Goal: Transaction & Acquisition: Obtain resource

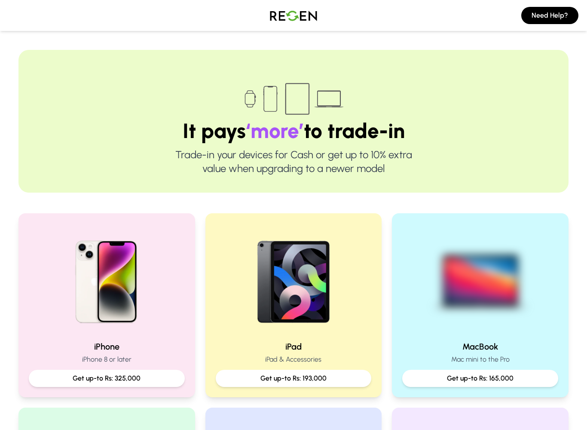
scroll to position [90, 0]
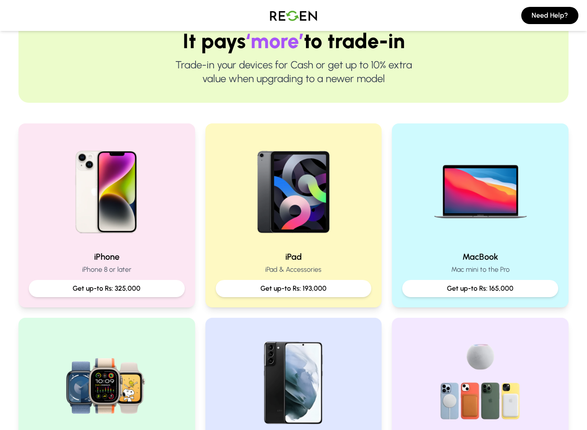
click at [287, 221] on img at bounding box center [294, 189] width 110 height 110
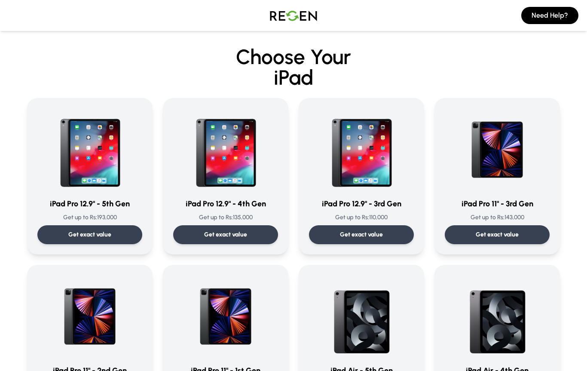
click at [358, 219] on p "Get up to Rs: 110,000" at bounding box center [361, 217] width 105 height 9
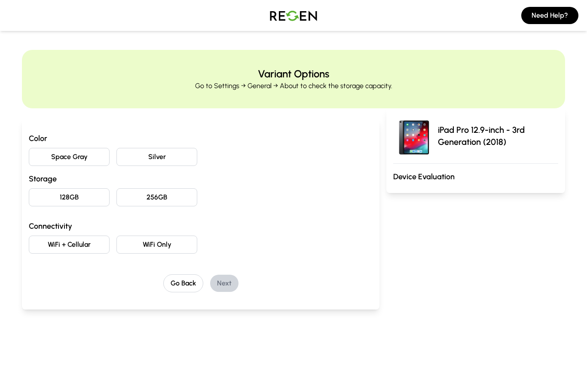
click at [46, 155] on button "Space Gray" at bounding box center [69, 157] width 81 height 18
click at [133, 198] on button "256GB" at bounding box center [157, 197] width 81 height 18
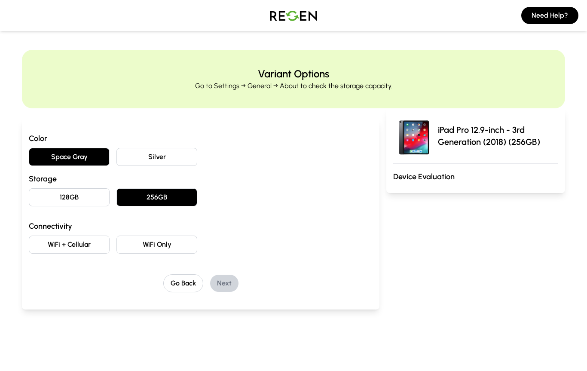
click at [153, 240] on button "WiFi Only" at bounding box center [157, 245] width 81 height 18
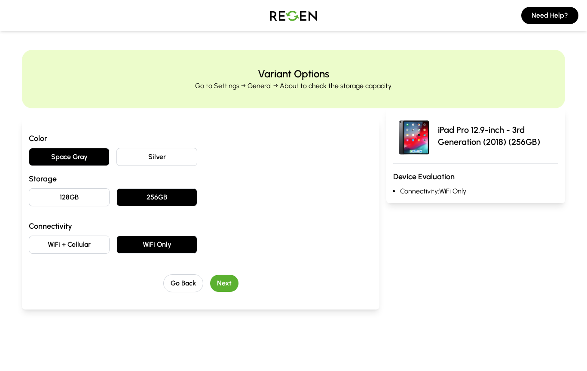
click at [217, 286] on button "Next" at bounding box center [224, 283] width 28 height 17
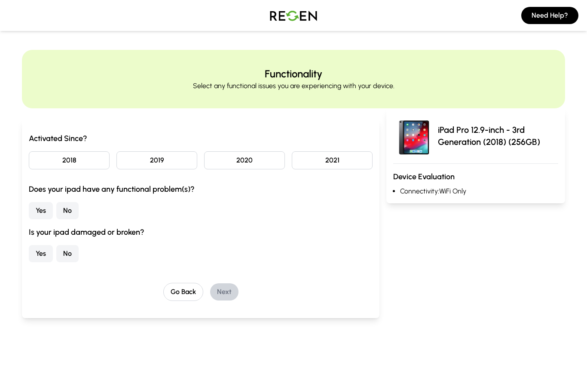
click at [50, 156] on button "2018" at bounding box center [69, 160] width 81 height 18
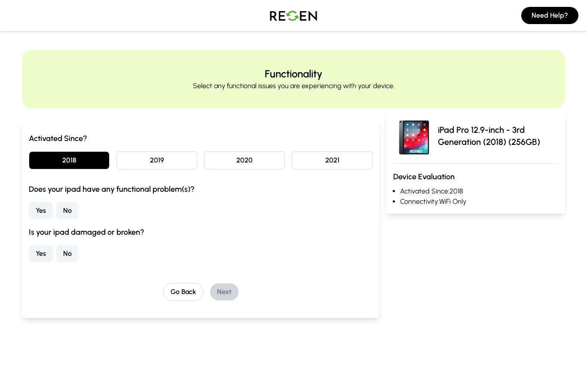
click at [43, 207] on button "Yes" at bounding box center [41, 210] width 24 height 17
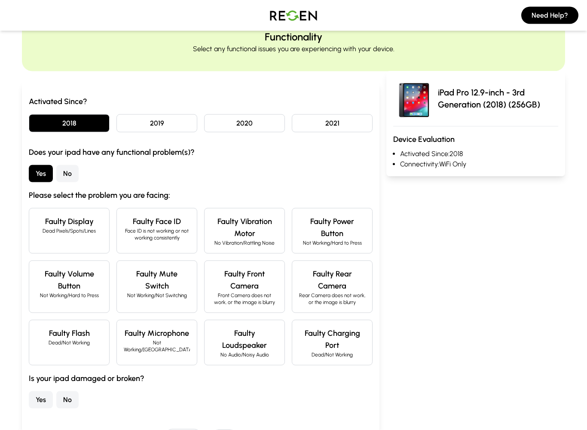
scroll to position [37, 0]
click at [357, 236] on h4 "Faulty Power Button" at bounding box center [332, 227] width 66 height 24
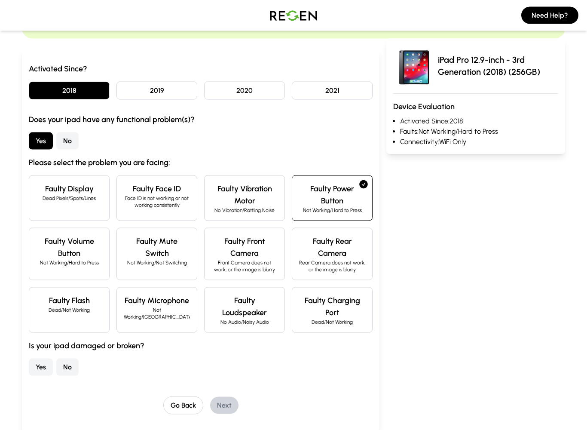
scroll to position [70, 0]
click at [342, 260] on p "Rear Camera does not work, or the image is blurry" at bounding box center [332, 266] width 66 height 14
click at [53, 249] on h4 "Faulty Volume Button" at bounding box center [69, 247] width 66 height 24
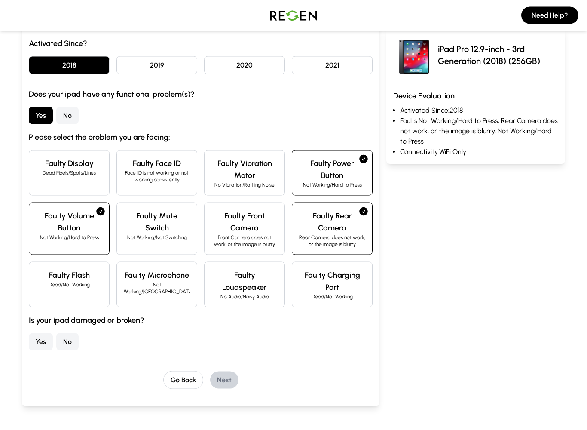
click at [61, 282] on p "Dead/Not Working" at bounding box center [69, 284] width 66 height 7
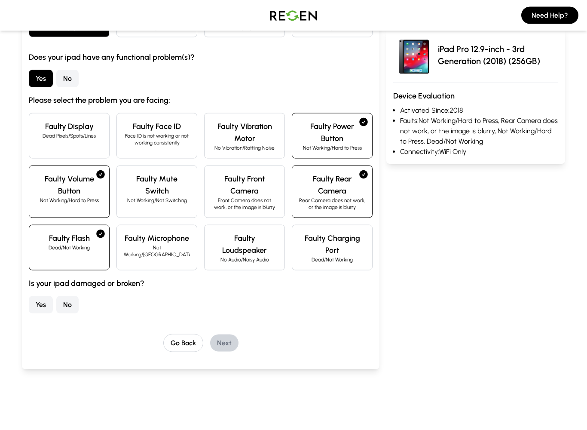
scroll to position [132, 0]
click at [39, 304] on button "Yes" at bounding box center [41, 304] width 24 height 17
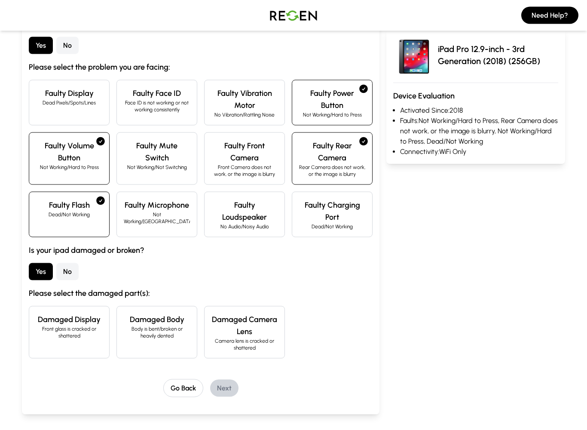
scroll to position [167, 0]
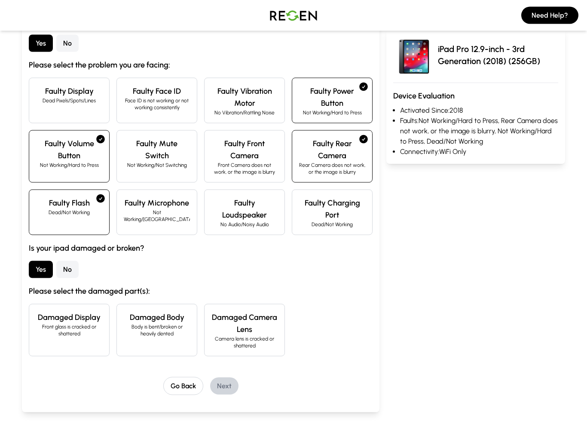
click at [46, 332] on p "Front glass is cracked or shattered" at bounding box center [69, 330] width 66 height 14
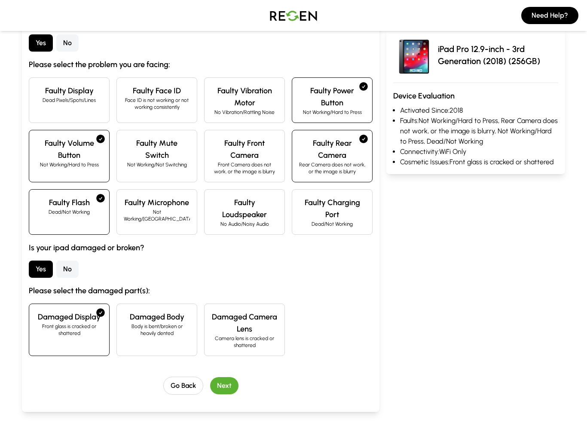
click at [132, 336] on p "Body is bent/broken or heavily dented" at bounding box center [157, 330] width 66 height 14
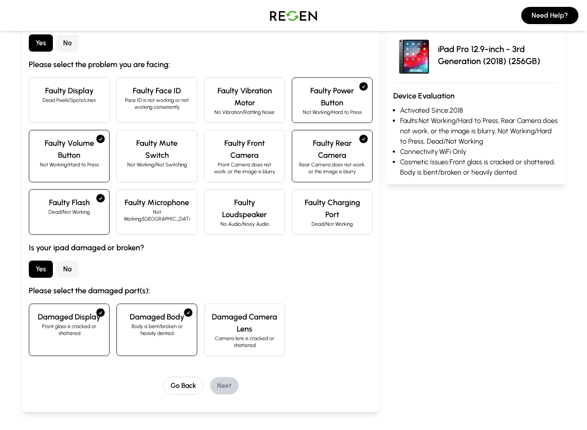
click at [226, 313] on h4 "Damaged Camera Lens" at bounding box center [245, 323] width 66 height 24
click at [224, 330] on h4 "Damaged Camera Lens" at bounding box center [245, 323] width 66 height 24
click at [168, 316] on h4 "Damaged Body" at bounding box center [157, 317] width 66 height 12
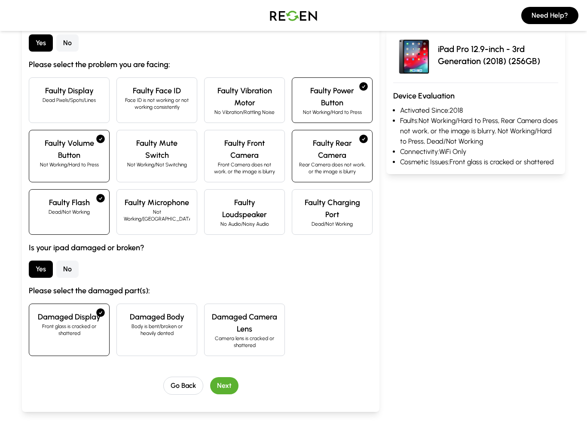
click at [58, 328] on p "Front glass is cracked or shattered" at bounding box center [69, 330] width 66 height 14
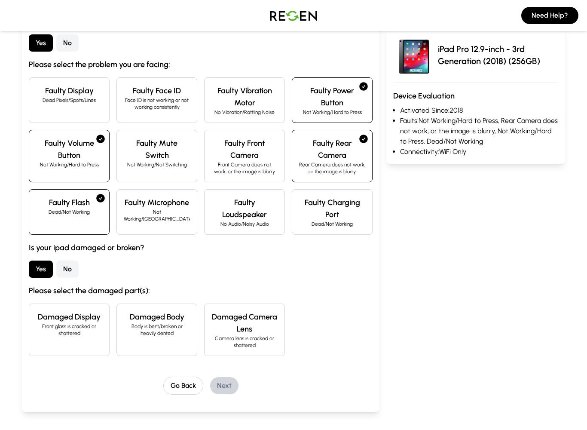
click at [51, 325] on p "Front glass is cracked or shattered" at bounding box center [69, 330] width 66 height 14
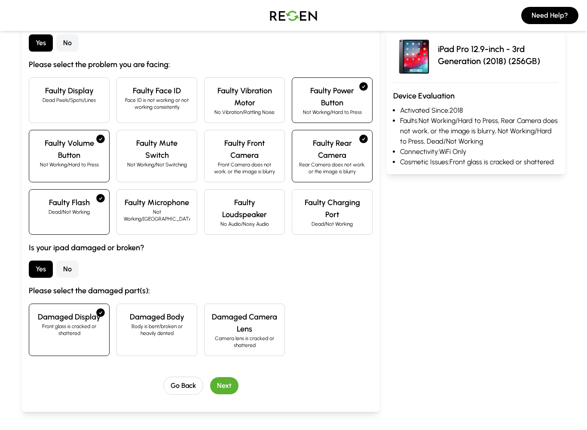
click at [217, 384] on button "Next" at bounding box center [224, 385] width 28 height 17
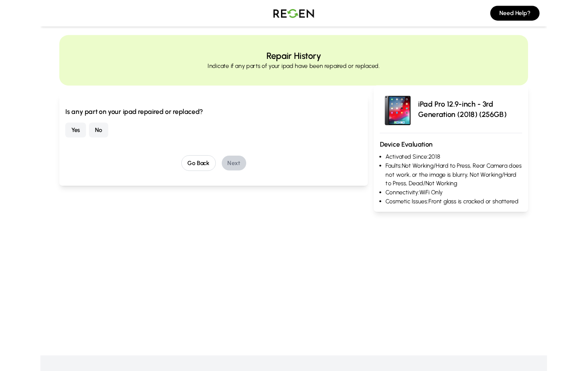
scroll to position [0, 0]
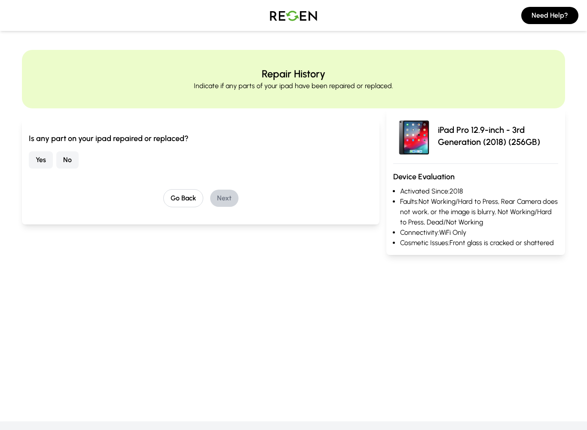
click at [32, 154] on button "Yes" at bounding box center [41, 159] width 24 height 17
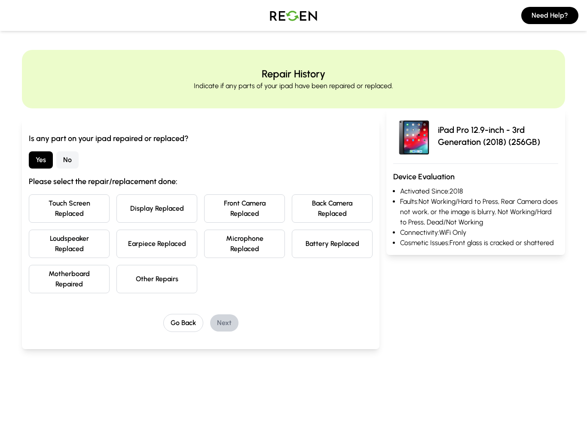
click at [60, 271] on button "Motherboard Repaired" at bounding box center [69, 279] width 81 height 28
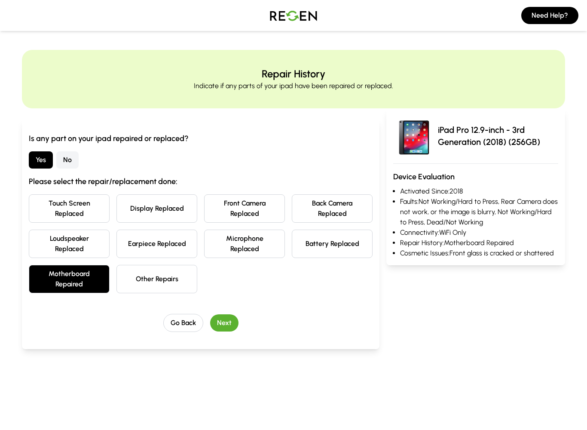
click at [58, 203] on button "Touch Screen Replaced" at bounding box center [69, 208] width 81 height 28
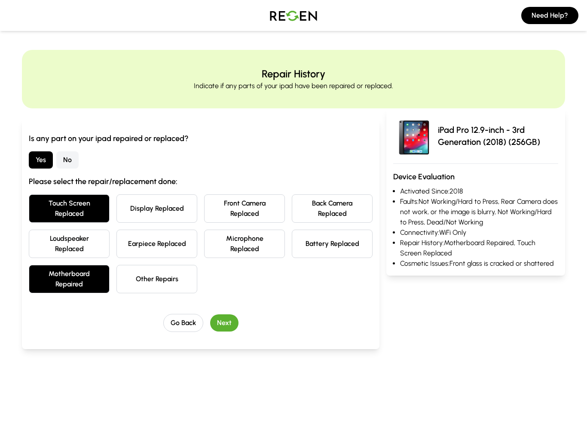
click at [221, 318] on button "Next" at bounding box center [224, 322] width 28 height 17
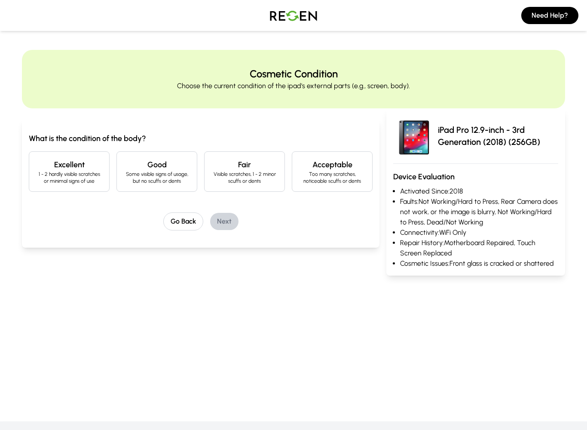
click at [352, 174] on p "Too many scratches, noticeable scuffs or dents" at bounding box center [332, 178] width 66 height 14
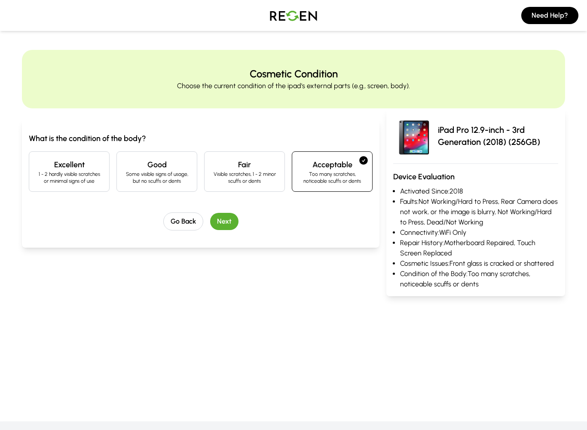
click at [221, 221] on button "Next" at bounding box center [224, 221] width 28 height 17
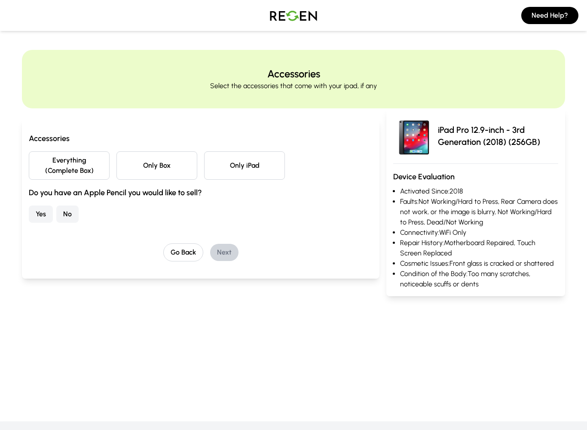
click at [46, 163] on button "Everything (Complete Box)" at bounding box center [69, 165] width 81 height 28
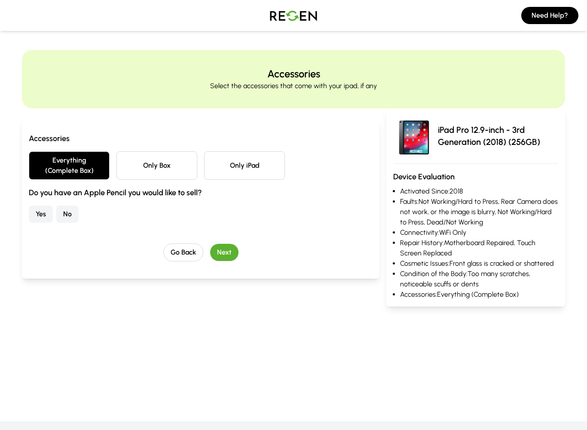
click at [62, 214] on button "No" at bounding box center [67, 214] width 22 height 17
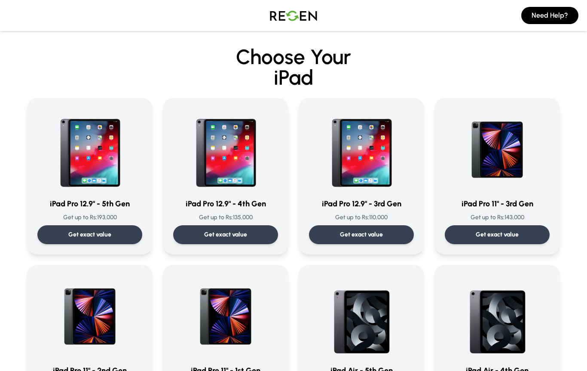
click at [380, 146] on img at bounding box center [361, 149] width 83 height 83
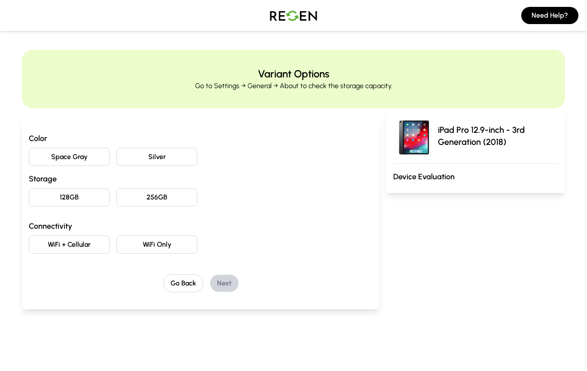
click at [48, 151] on button "Space Gray" at bounding box center [69, 157] width 81 height 18
click at [135, 199] on button "256GB" at bounding box center [157, 197] width 81 height 18
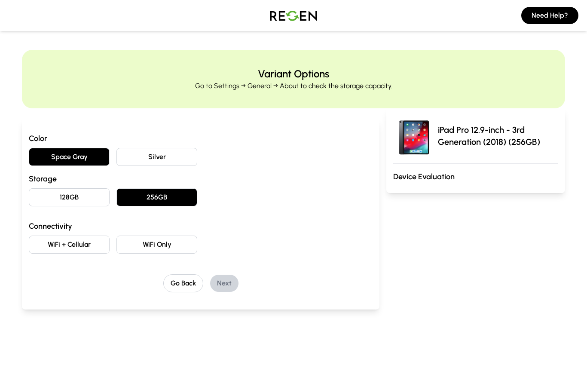
click at [144, 241] on button "WiFi Only" at bounding box center [157, 245] width 81 height 18
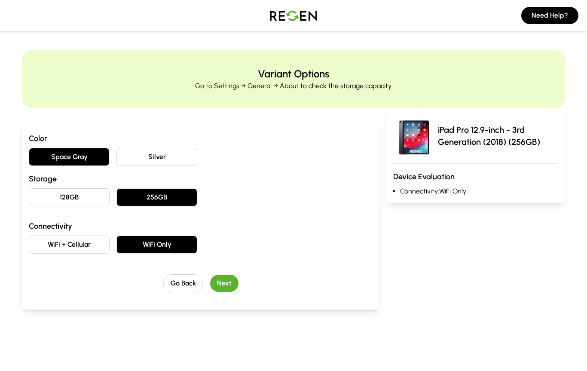
click at [223, 288] on button "Next" at bounding box center [224, 283] width 28 height 17
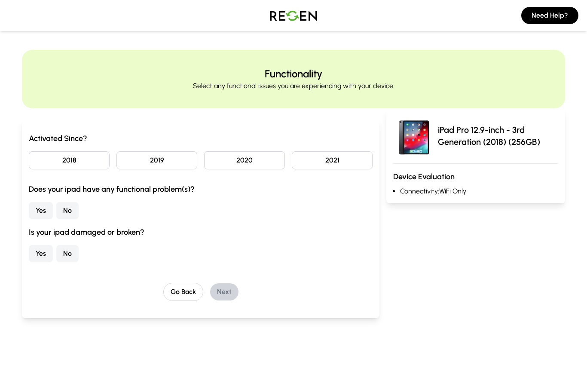
click at [42, 159] on button "2018" at bounding box center [69, 160] width 81 height 18
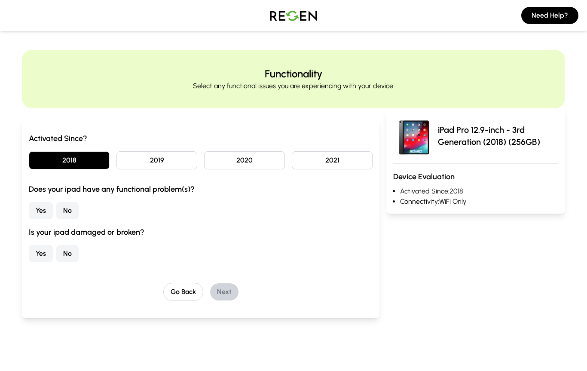
click at [36, 217] on button "Yes" at bounding box center [41, 210] width 24 height 17
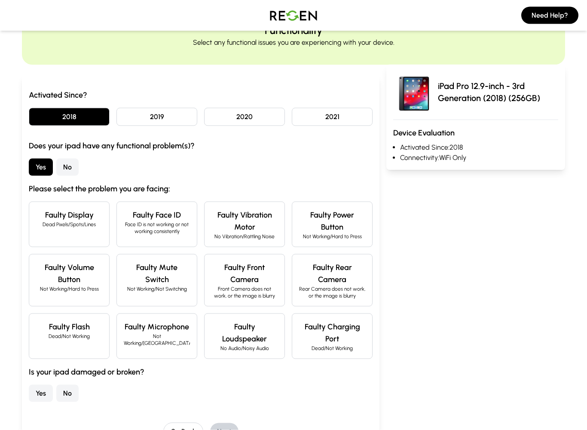
scroll to position [44, 0]
click at [354, 221] on h4 "Faulty Power Button" at bounding box center [332, 221] width 66 height 24
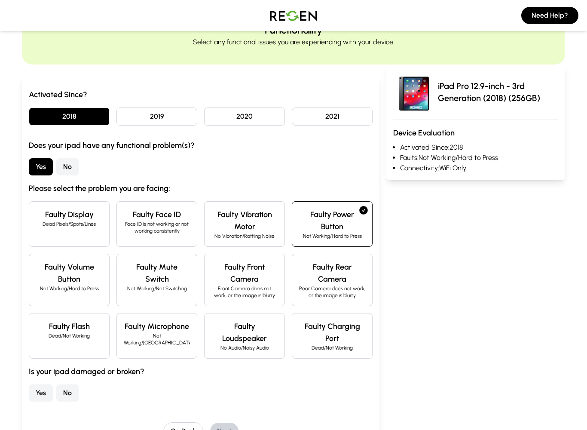
click at [352, 277] on h4 "Faulty Rear Camera" at bounding box center [332, 273] width 66 height 24
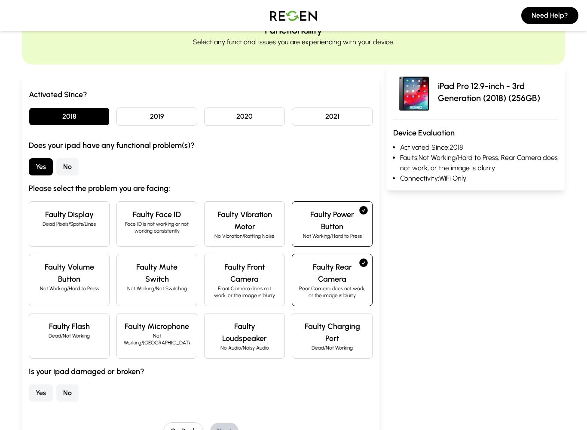
click at [55, 267] on h4 "Faulty Volume Button" at bounding box center [69, 273] width 66 height 24
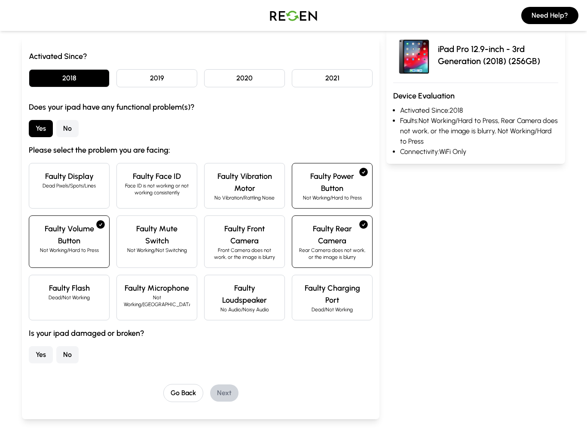
click at [35, 347] on button "Yes" at bounding box center [41, 354] width 24 height 17
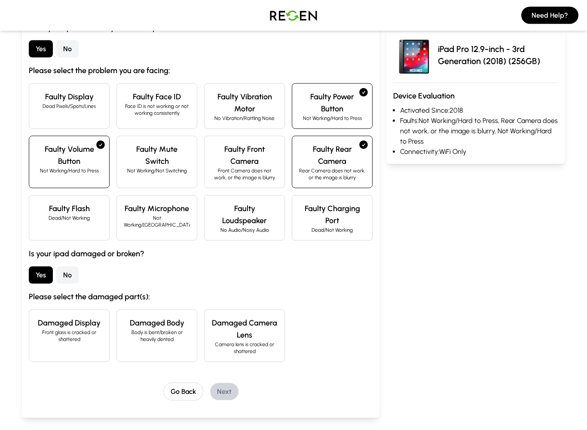
scroll to position [162, 0]
click at [55, 326] on h4 "Damaged Display" at bounding box center [69, 323] width 66 height 12
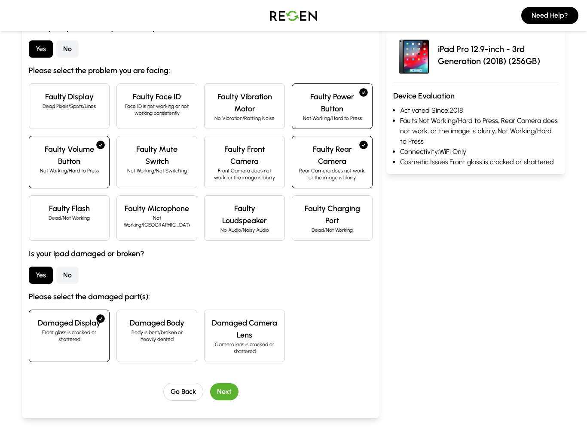
click at [170, 329] on p "Body is bent/broken or heavily dented" at bounding box center [157, 336] width 66 height 14
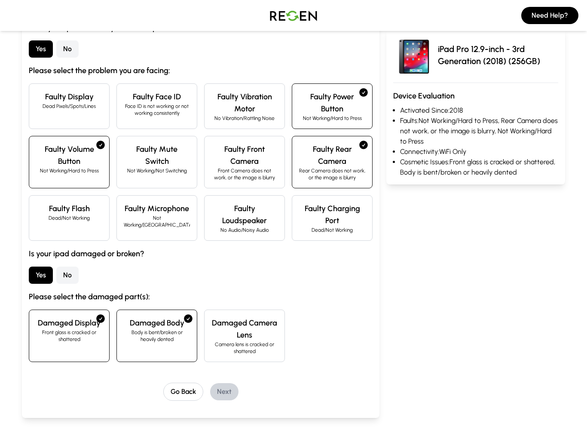
click at [135, 318] on h4 "Damaged Body" at bounding box center [157, 323] width 66 height 12
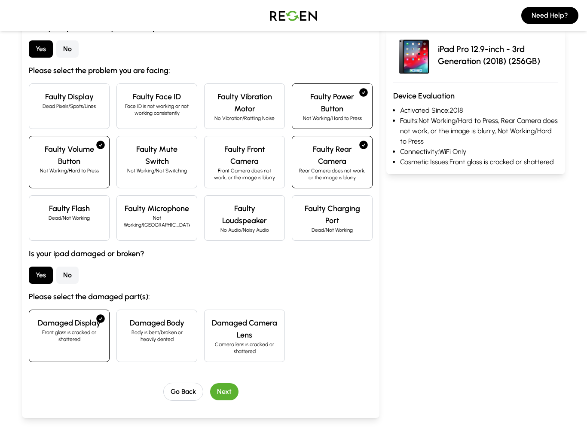
click at [225, 390] on button "Next" at bounding box center [224, 391] width 28 height 17
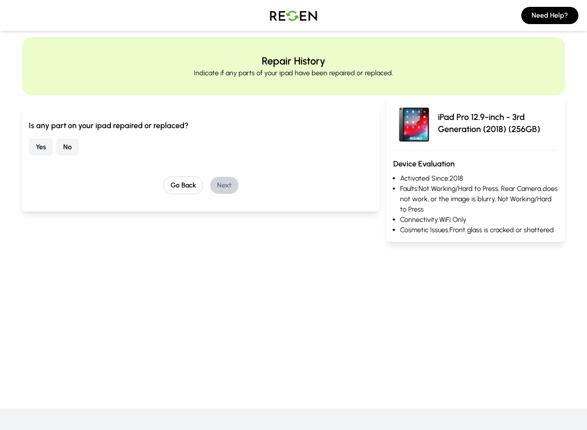
scroll to position [0, 0]
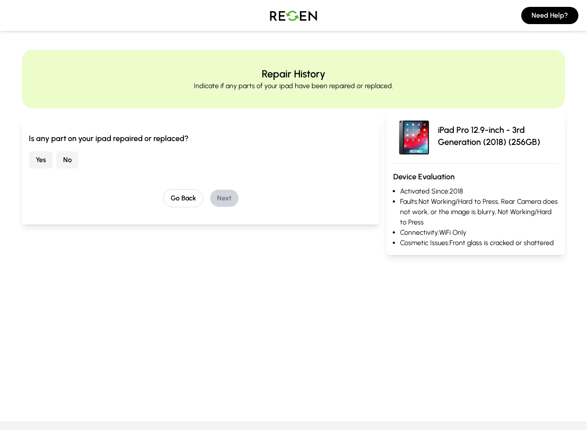
click at [34, 157] on button "Yes" at bounding box center [41, 159] width 24 height 17
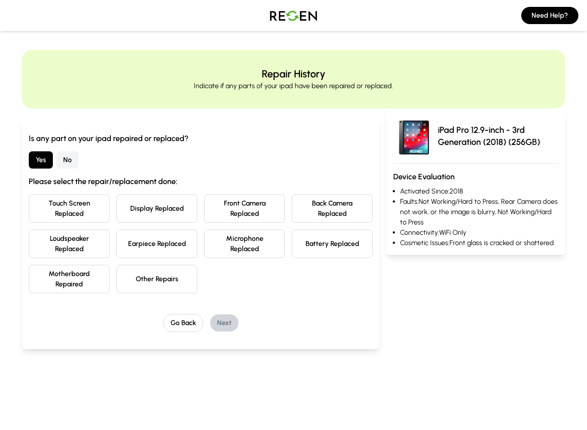
click at [160, 275] on button "Other Repairs" at bounding box center [157, 279] width 81 height 28
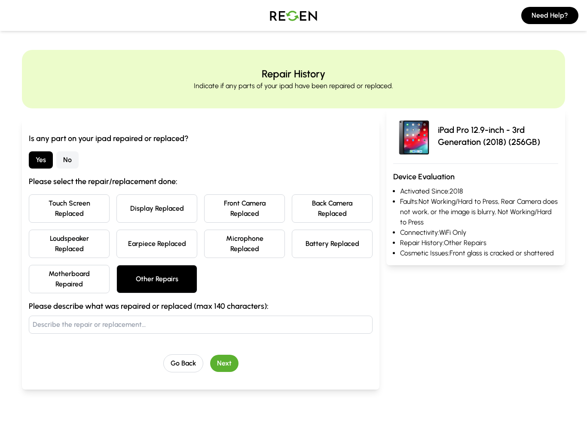
click at [161, 270] on button "Other Repairs" at bounding box center [157, 279] width 81 height 28
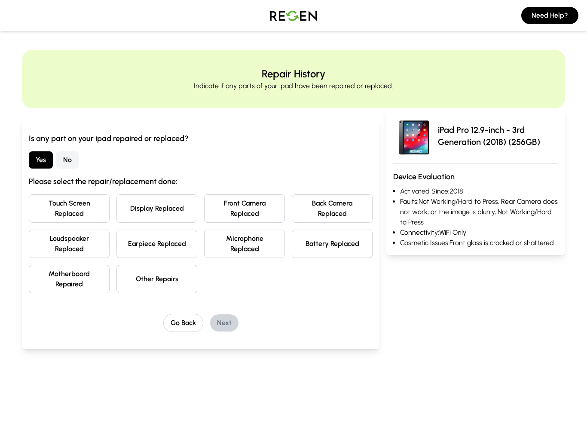
click at [156, 269] on button "Other Repairs" at bounding box center [157, 279] width 81 height 28
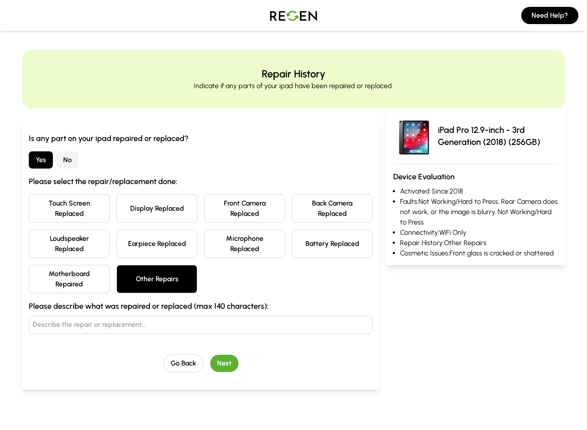
click at [223, 368] on button "Next" at bounding box center [224, 363] width 28 height 17
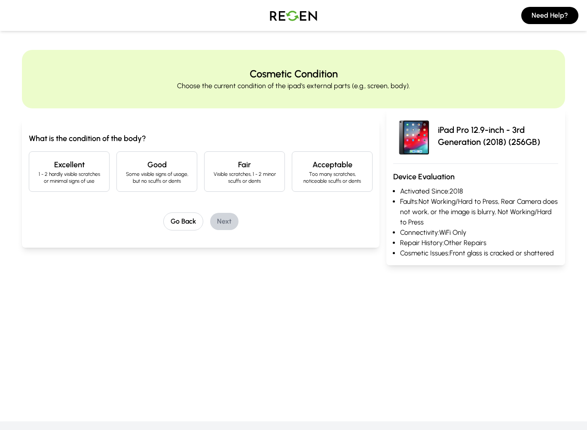
click at [333, 176] on p "Too many scratches, noticeable scuffs or dents" at bounding box center [332, 178] width 66 height 14
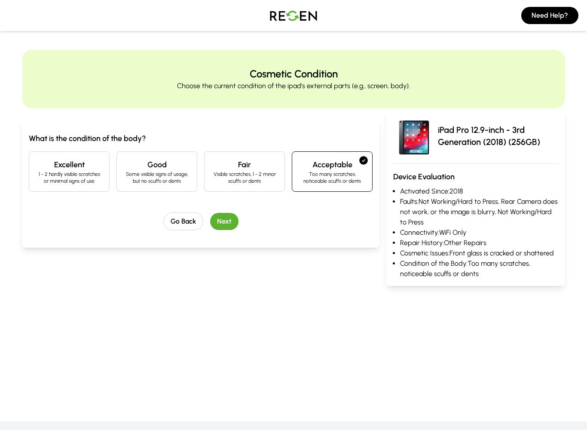
click at [226, 221] on button "Next" at bounding box center [224, 221] width 28 height 17
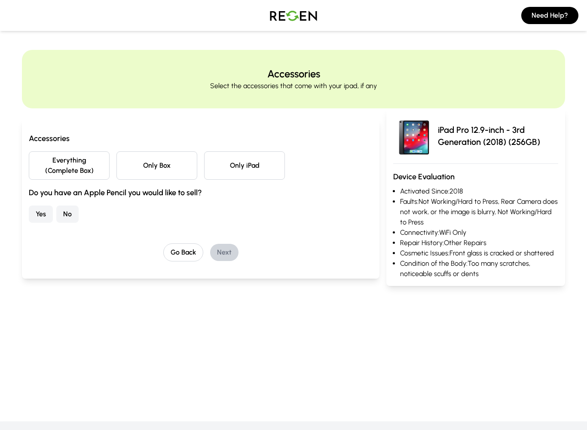
click at [52, 158] on button "Everything (Complete Box)" at bounding box center [69, 165] width 81 height 28
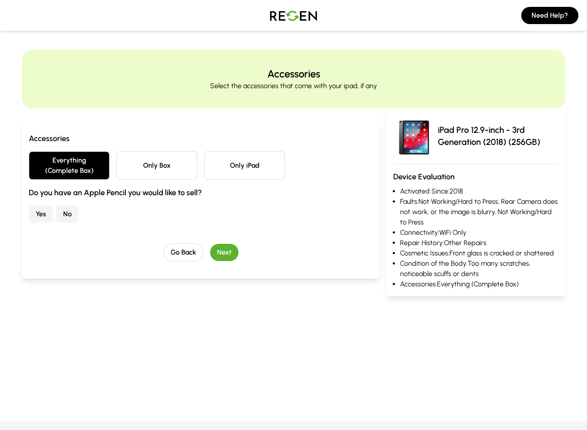
click at [65, 215] on button "No" at bounding box center [67, 214] width 22 height 17
click at [229, 252] on button "Next" at bounding box center [224, 252] width 28 height 17
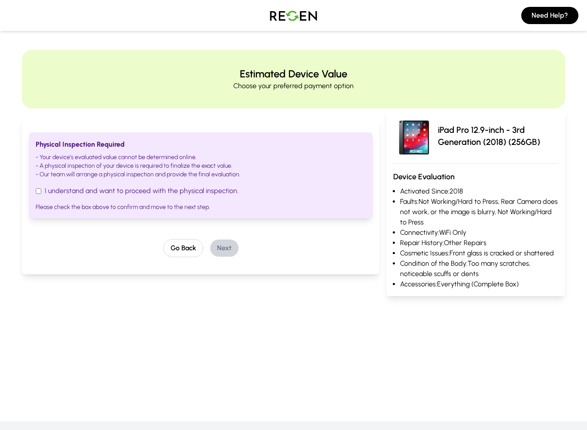
click at [37, 191] on input "I understand and want to proceed with the physical inspection." at bounding box center [39, 191] width 6 height 6
checkbox input "true"
click at [230, 247] on button "Next" at bounding box center [224, 248] width 28 height 17
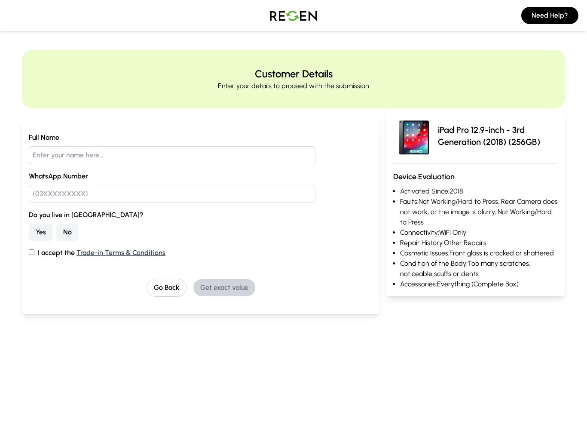
click at [38, 147] on input "text" at bounding box center [172, 155] width 287 height 18
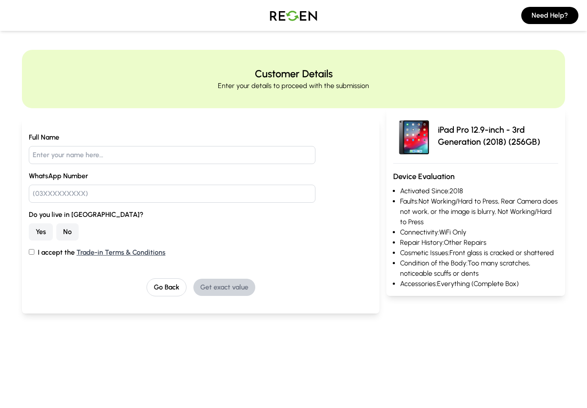
click at [15, 142] on div "Customer Details Enter your details to proceed with the submission Full Name Wh…" at bounding box center [293, 192] width 587 height 285
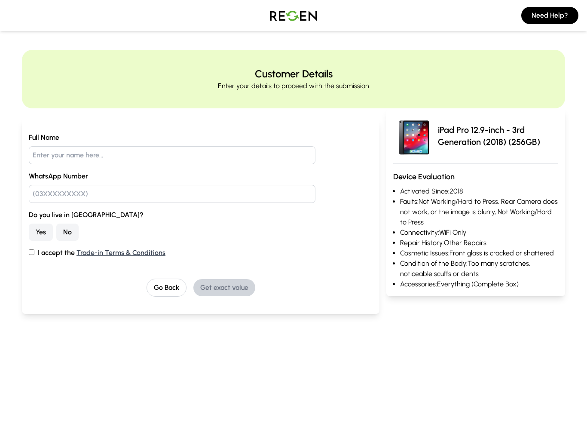
click at [63, 231] on button "No" at bounding box center [67, 232] width 22 height 17
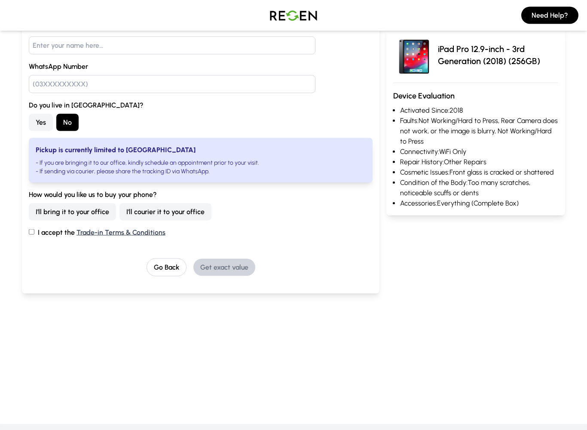
scroll to position [110, 0]
click at [29, 229] on input "I accept the Trade-in Terms & Conditions" at bounding box center [32, 232] width 6 height 6
click at [37, 230] on label "I accept the Trade-in Terms & Conditions" at bounding box center [201, 232] width 344 height 10
click at [34, 230] on input "I accept the Trade-in Terms & Conditions" at bounding box center [32, 232] width 6 height 6
checkbox input "false"
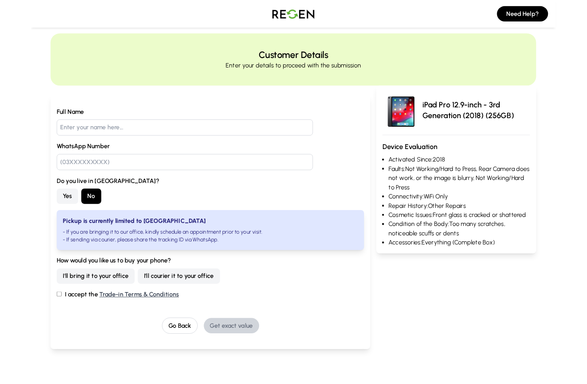
scroll to position [0, 0]
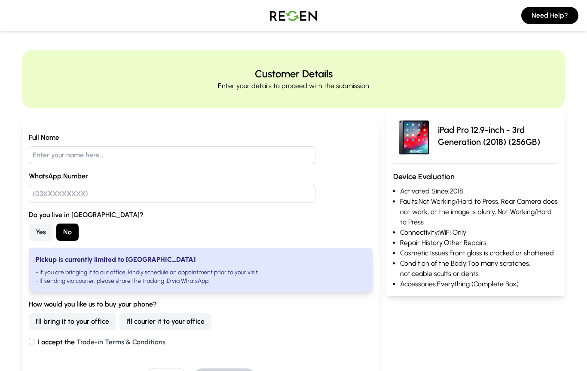
click at [42, 201] on input "text" at bounding box center [172, 194] width 287 height 18
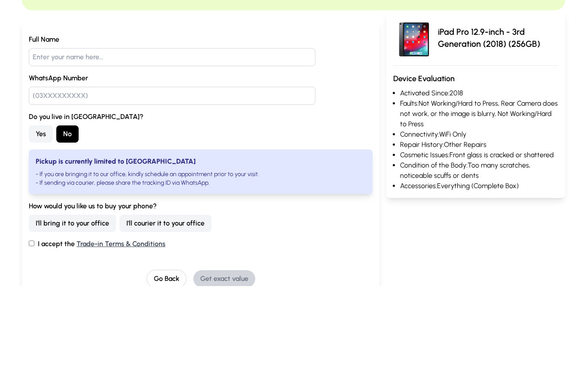
click at [6, 86] on div "Customer Details Enter your details to proceed with the submission Full Name Wh…" at bounding box center [293, 237] width 587 height 374
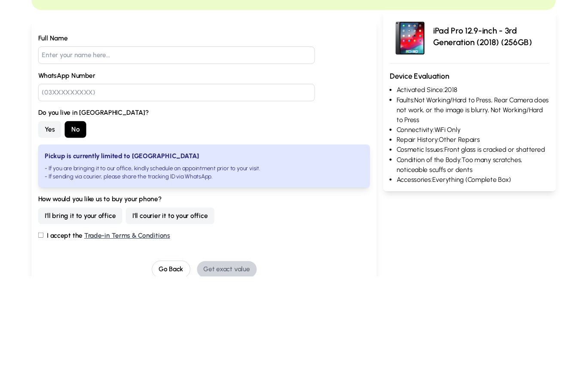
scroll to position [98, 0]
